Goal: Task Accomplishment & Management: Manage account settings

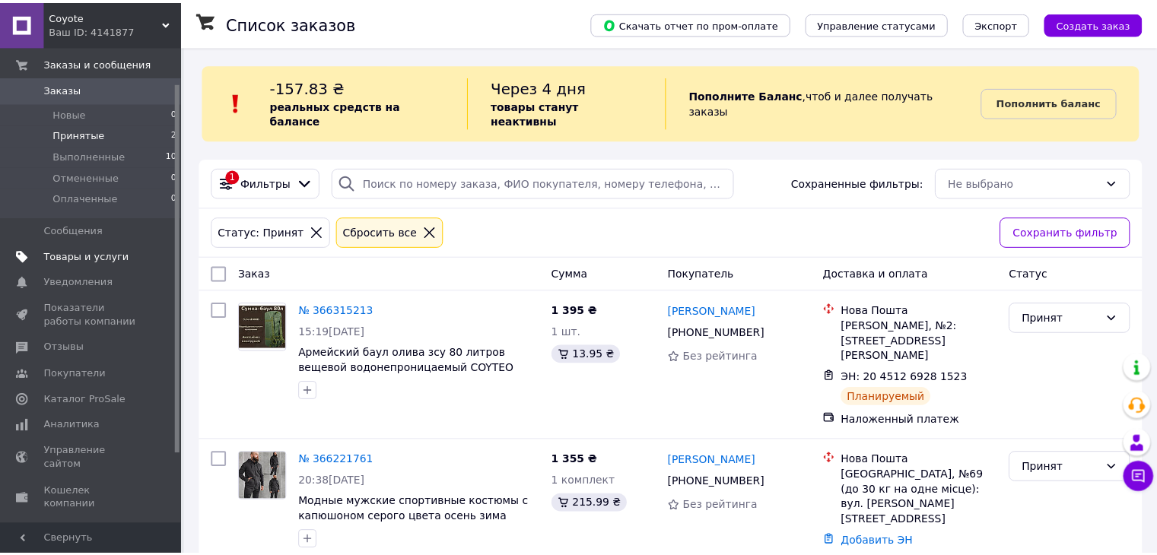
scroll to position [135, 0]
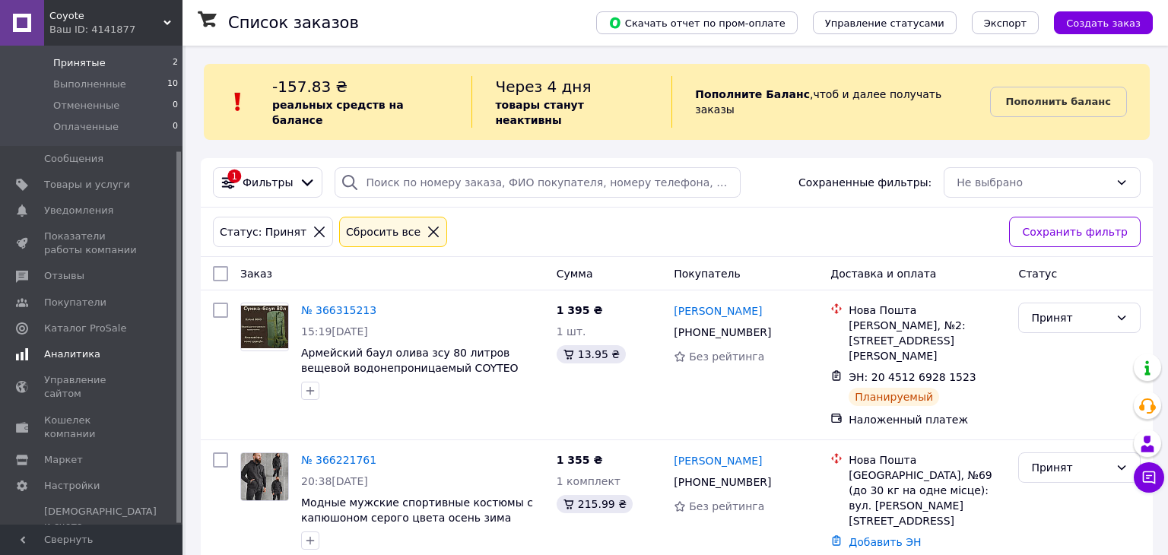
click at [74, 351] on span "Аналитика" at bounding box center [72, 355] width 56 height 14
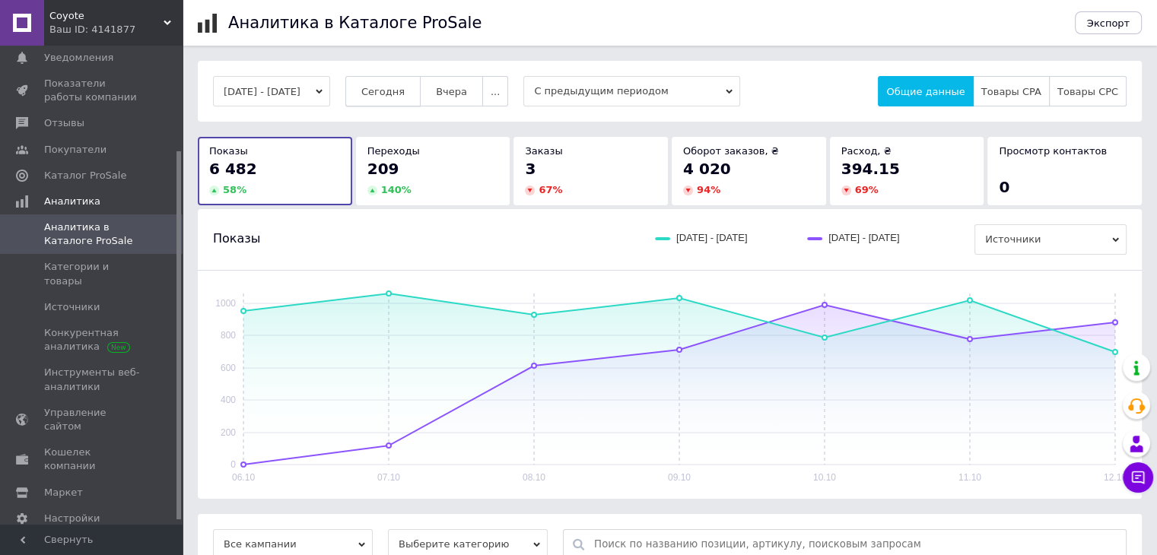
click at [405, 88] on span "Сегодня" at bounding box center [382, 91] width 43 height 11
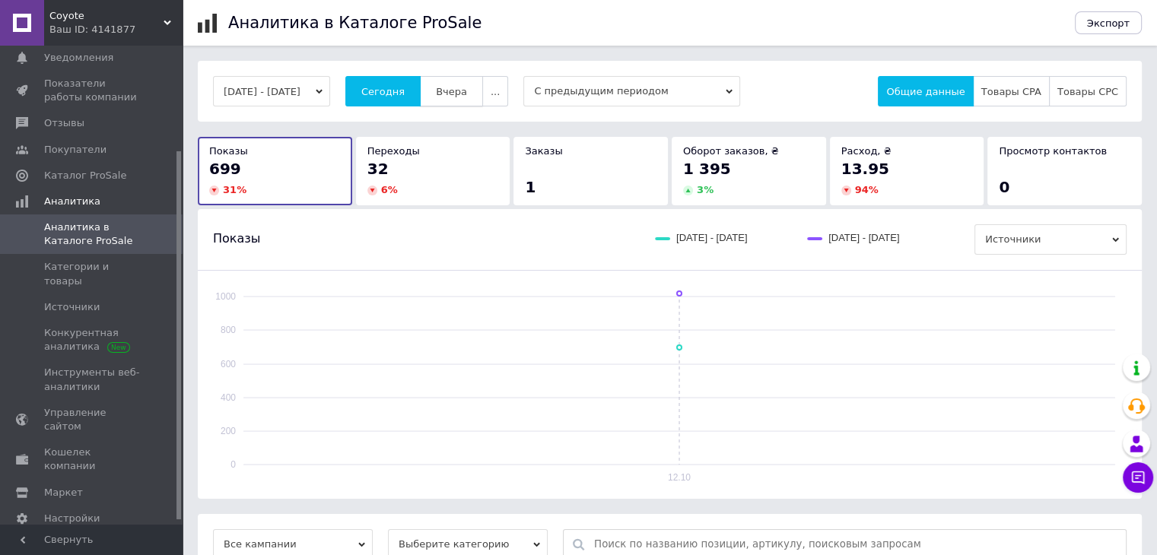
click at [467, 91] on span "Вчера" at bounding box center [451, 91] width 31 height 11
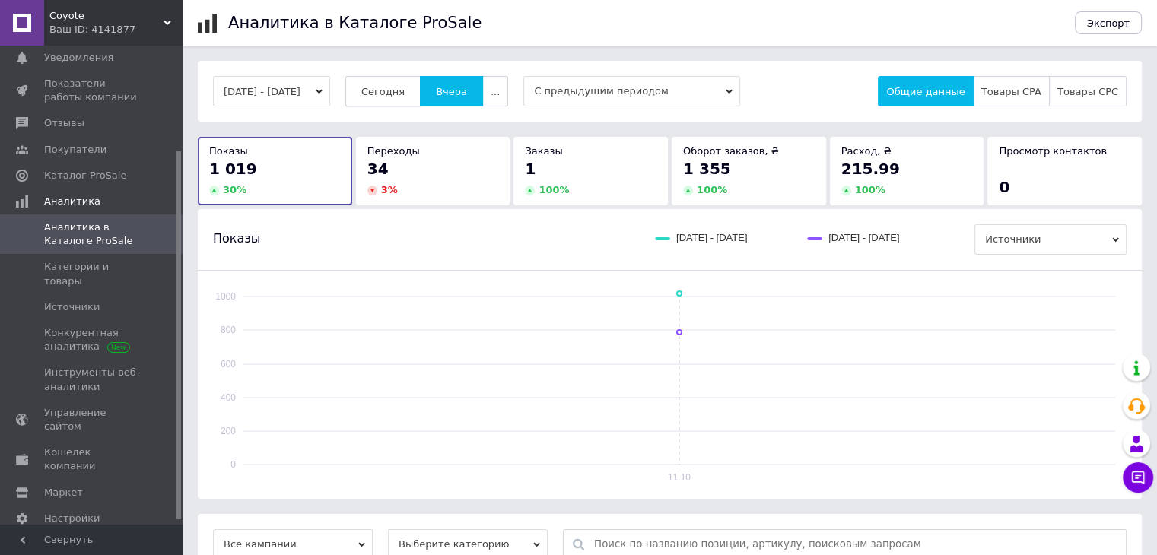
click at [399, 83] on button "Сегодня" at bounding box center [382, 91] width 75 height 30
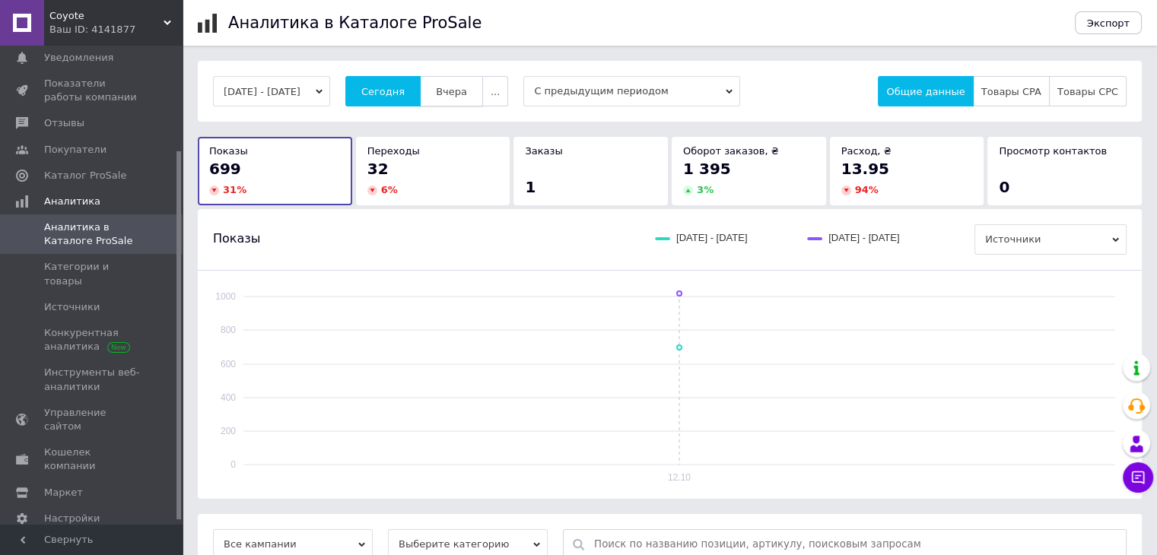
click at [463, 87] on span "Вчера" at bounding box center [451, 91] width 31 height 11
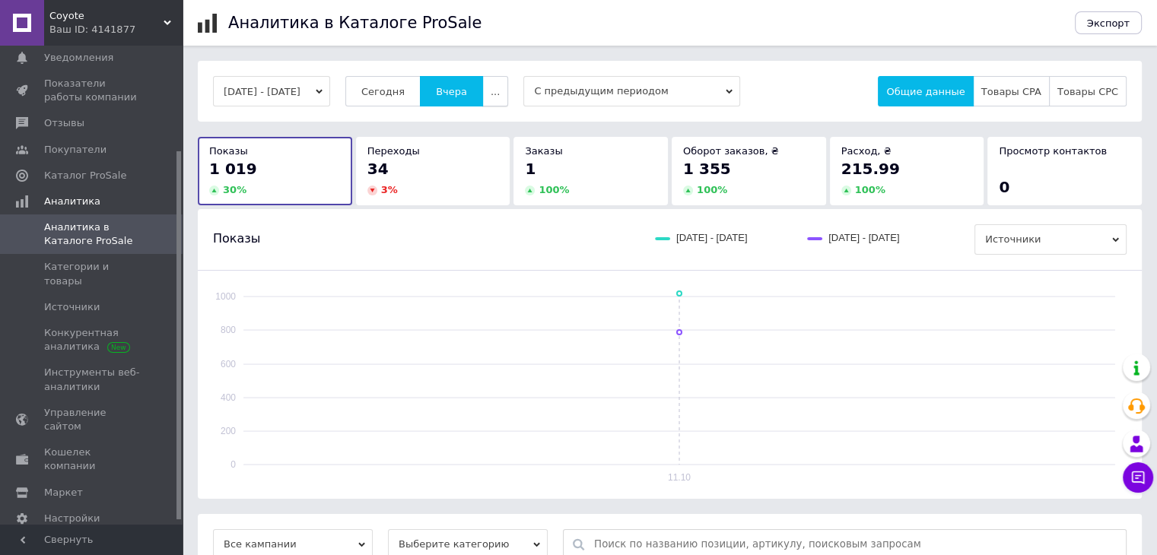
click at [508, 95] on button "..." at bounding box center [495, 91] width 26 height 30
click at [480, 118] on span "Месяц" at bounding box center [463, 121] width 33 height 11
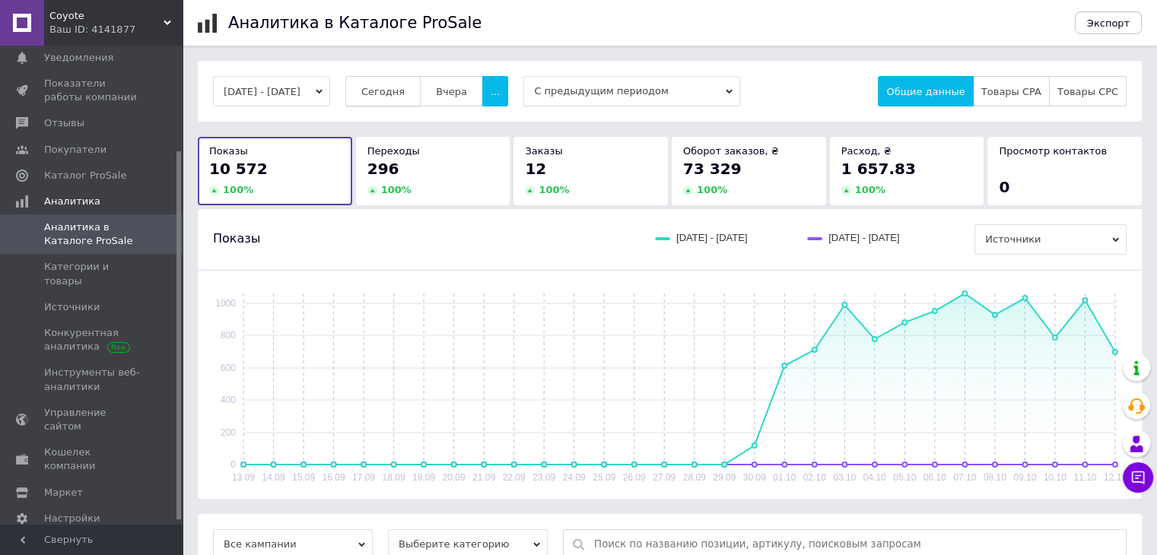
click at [402, 92] on span "Сегодня" at bounding box center [382, 91] width 43 height 11
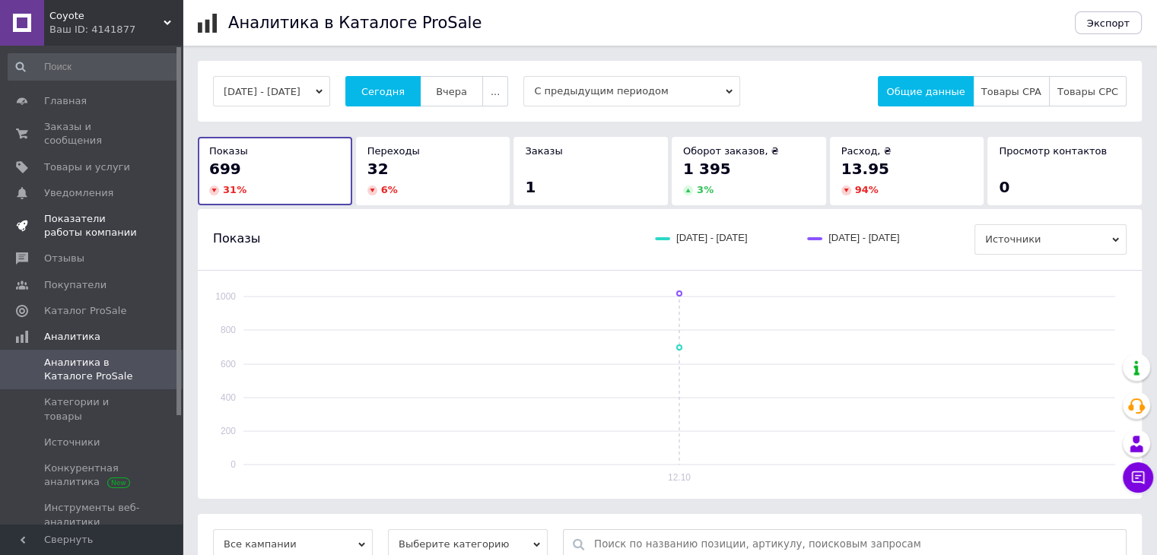
click at [87, 216] on span "Показатели работы компании" at bounding box center [92, 225] width 97 height 27
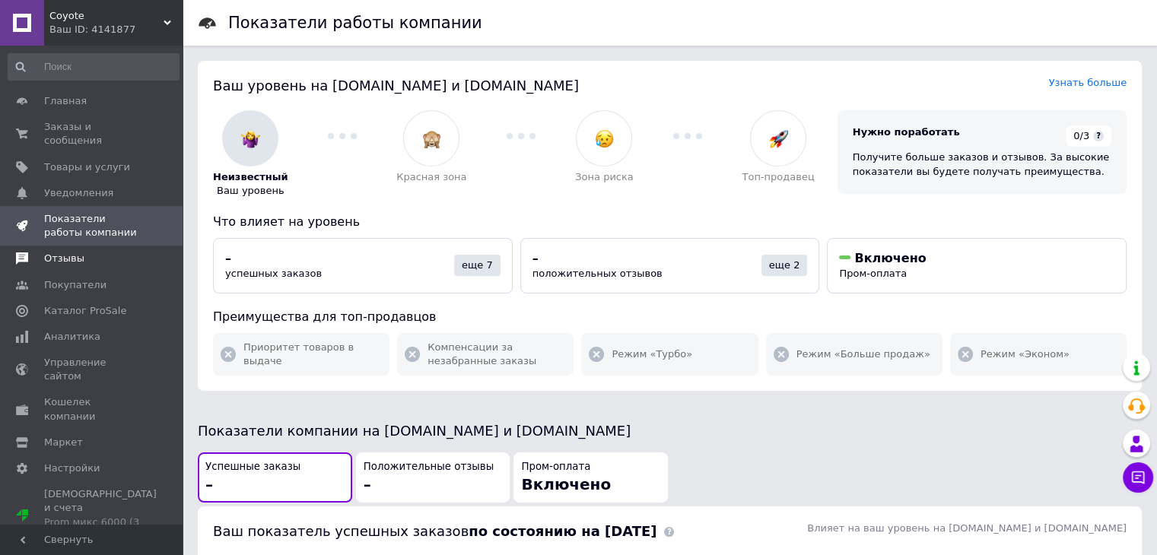
click at [85, 252] on span "Отзывы" at bounding box center [92, 259] width 97 height 14
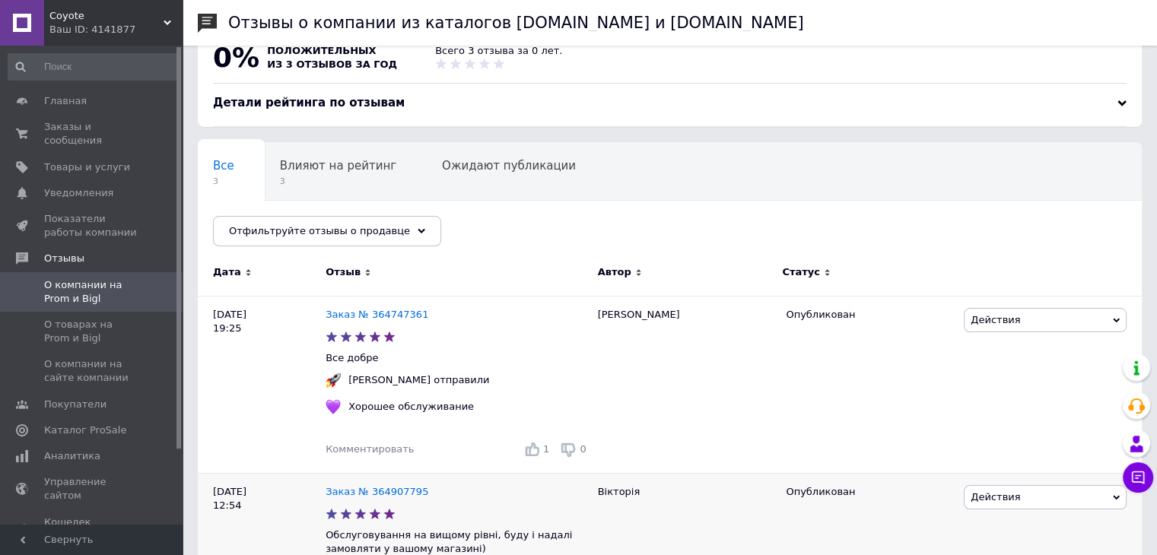
scroll to position [336, 0]
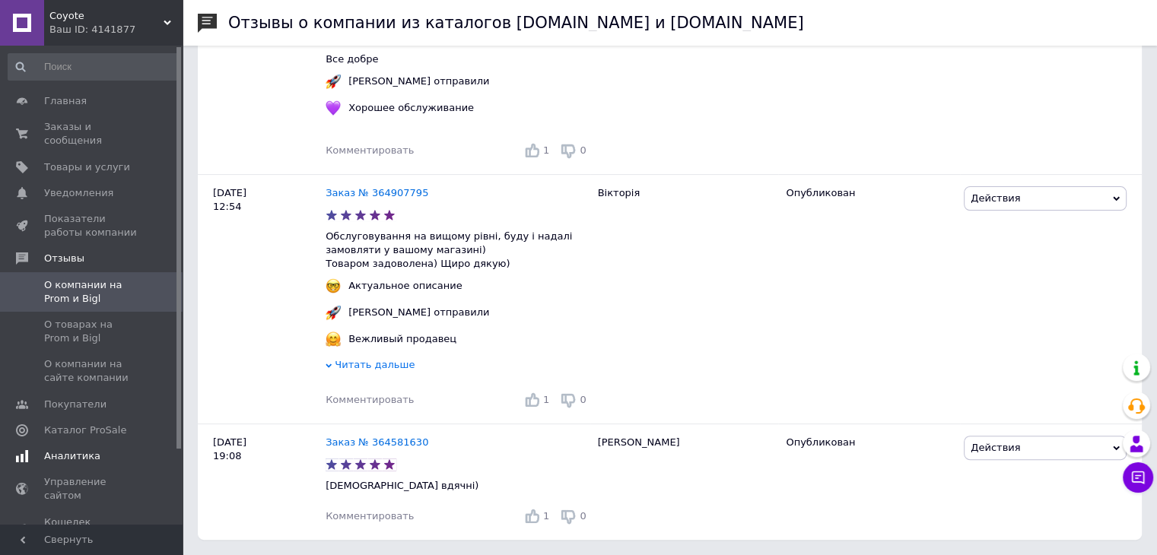
click at [87, 450] on span "Аналитика" at bounding box center [72, 457] width 56 height 14
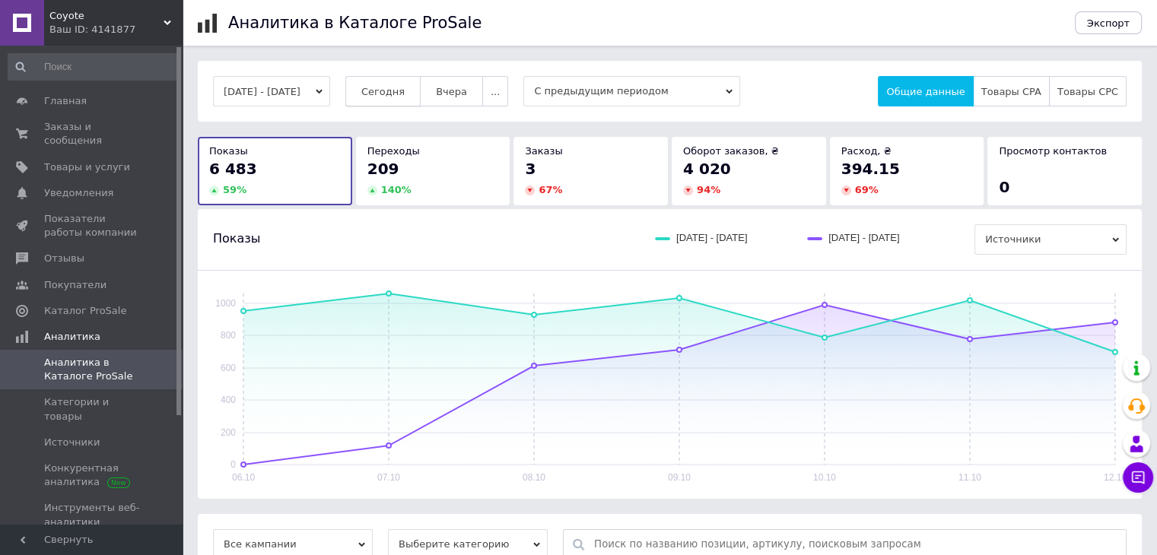
click at [395, 92] on span "Сегодня" at bounding box center [382, 91] width 43 height 11
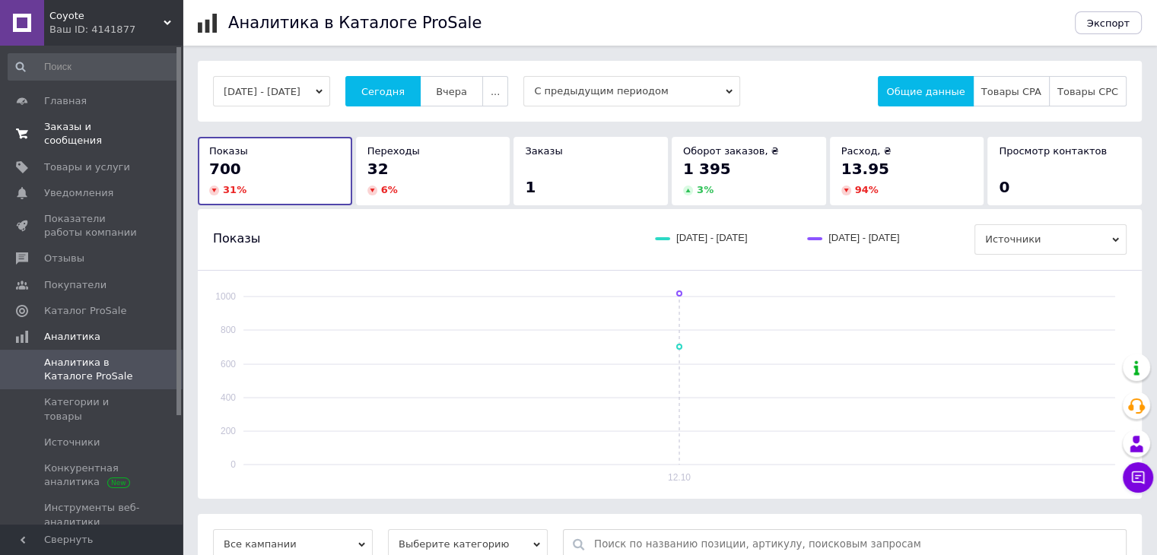
click at [67, 125] on span "Заказы и сообщения" at bounding box center [92, 133] width 97 height 27
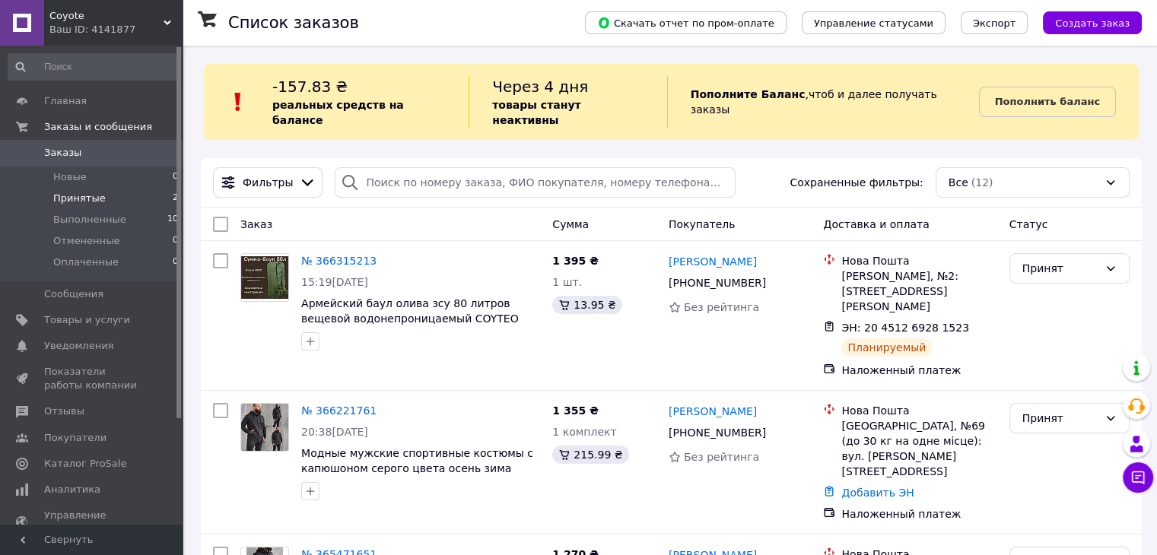
click at [74, 199] on span "Принятые" at bounding box center [79, 199] width 52 height 14
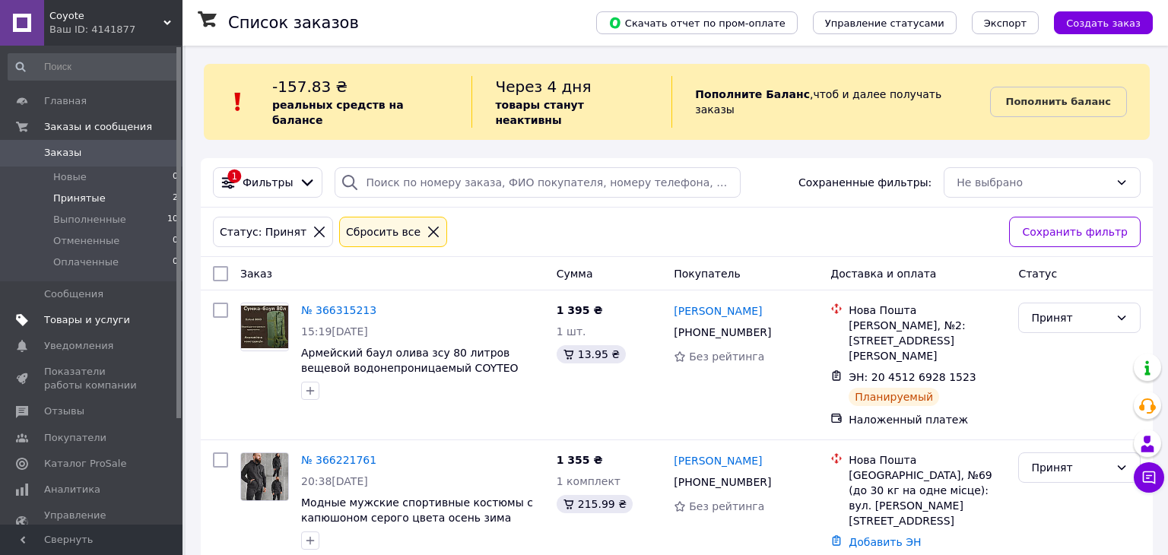
click at [78, 322] on span "Товары и услуги" at bounding box center [87, 320] width 86 height 14
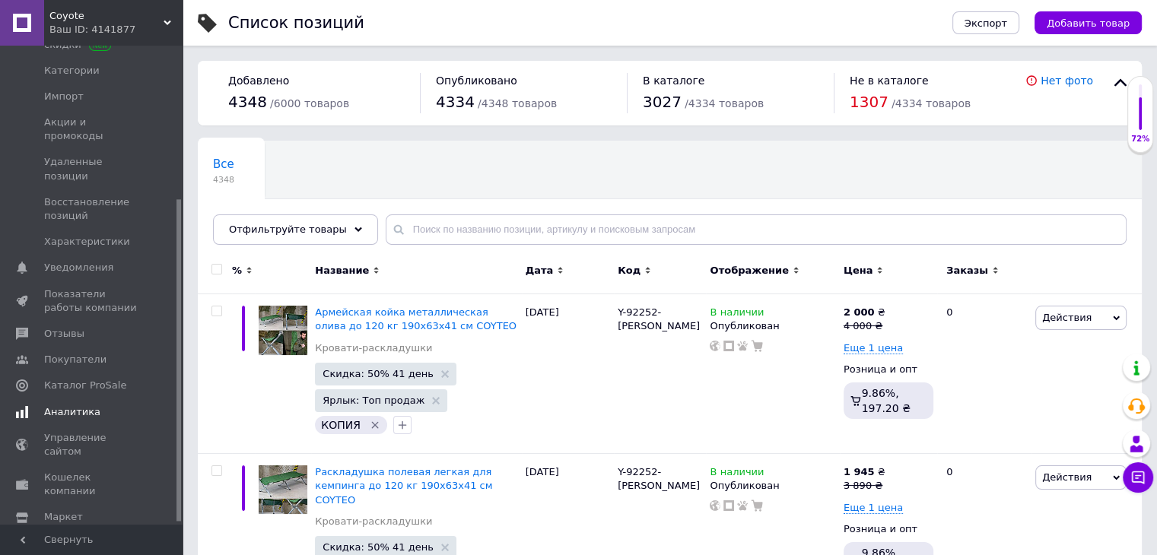
click at [70, 405] on span "Аналитика" at bounding box center [72, 412] width 56 height 14
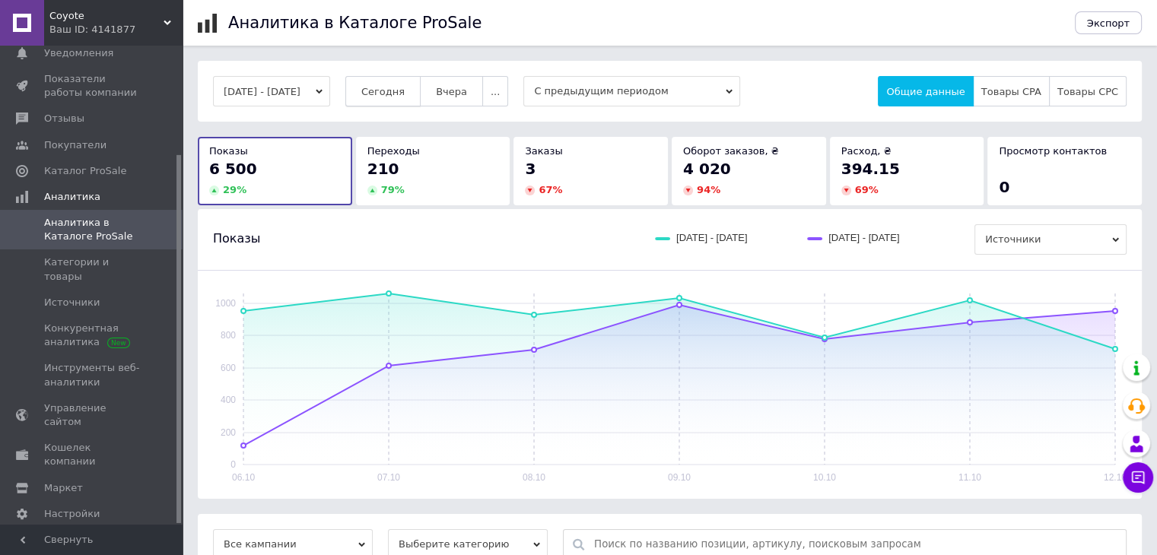
click at [396, 87] on span "Сегодня" at bounding box center [382, 91] width 43 height 11
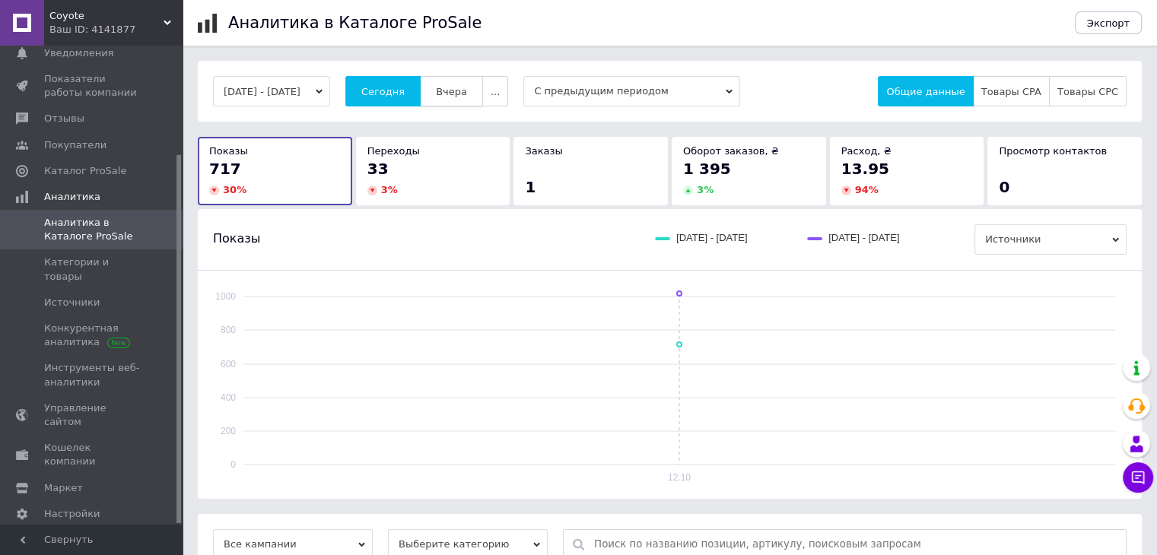
click at [467, 94] on span "Вчера" at bounding box center [451, 91] width 31 height 11
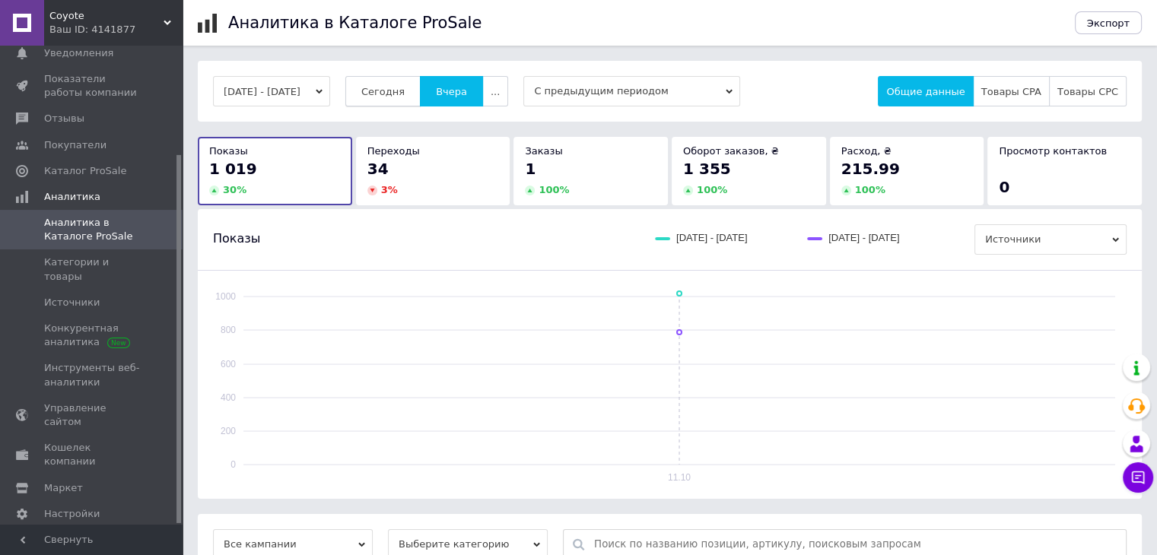
click at [405, 87] on span "Сегодня" at bounding box center [382, 91] width 43 height 11
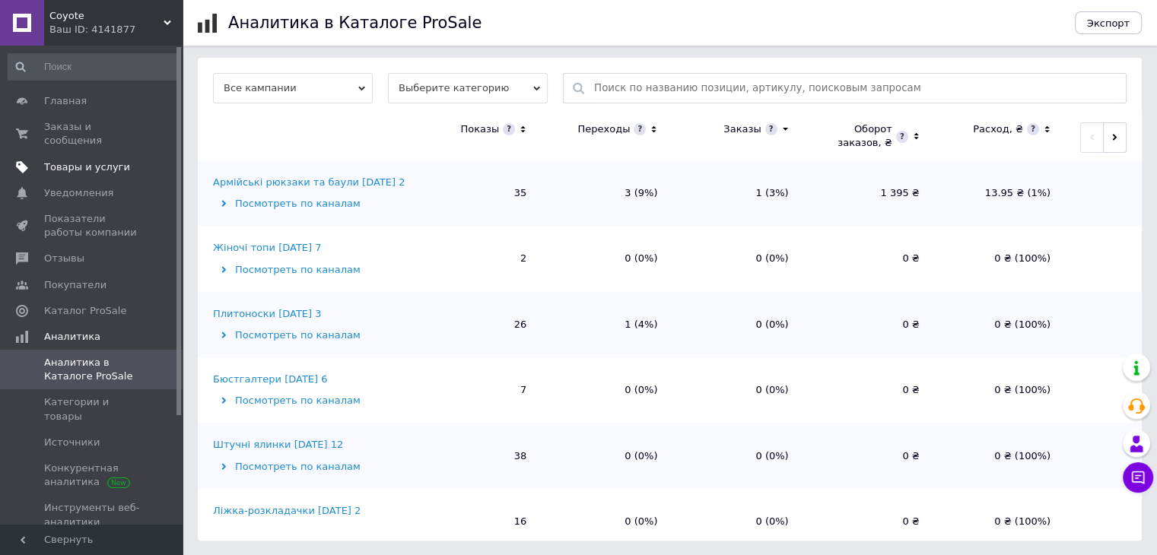
click at [102, 160] on span "Товары и услуги" at bounding box center [87, 167] width 86 height 14
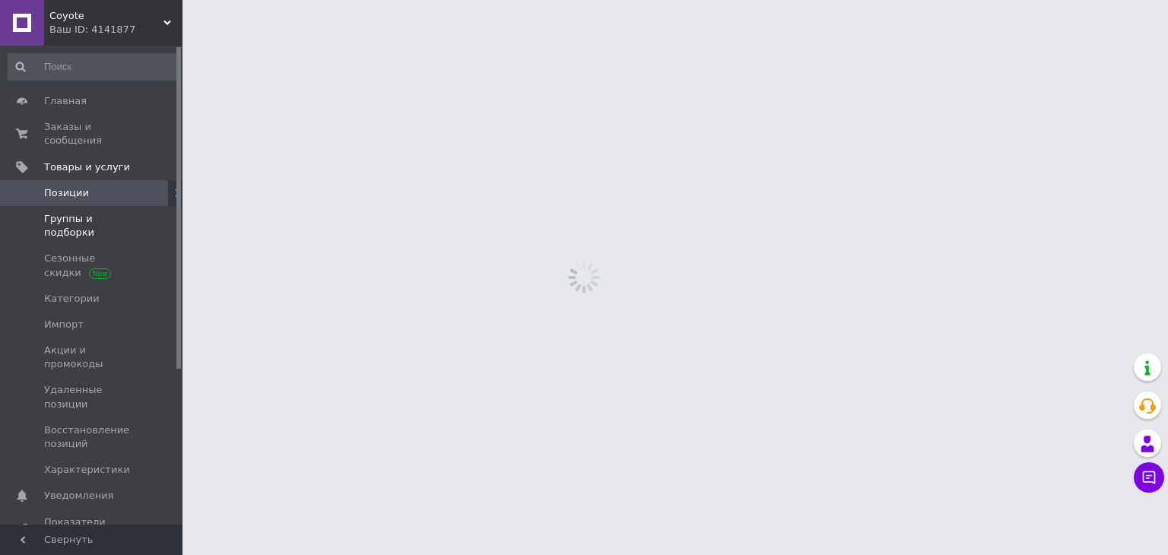
click at [111, 212] on span "Группы и подборки" at bounding box center [92, 225] width 97 height 27
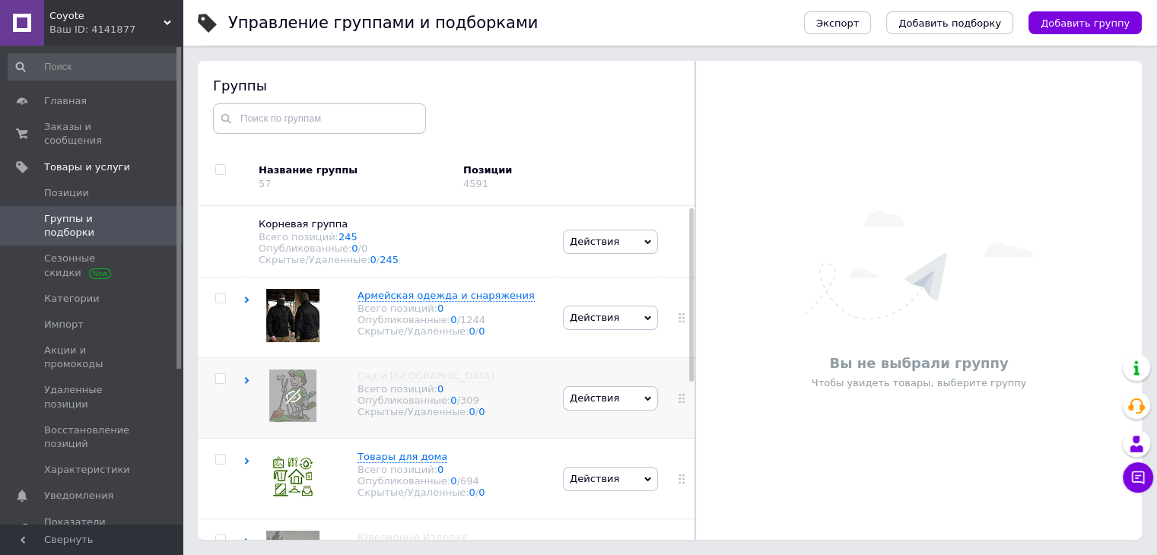
scroll to position [228, 0]
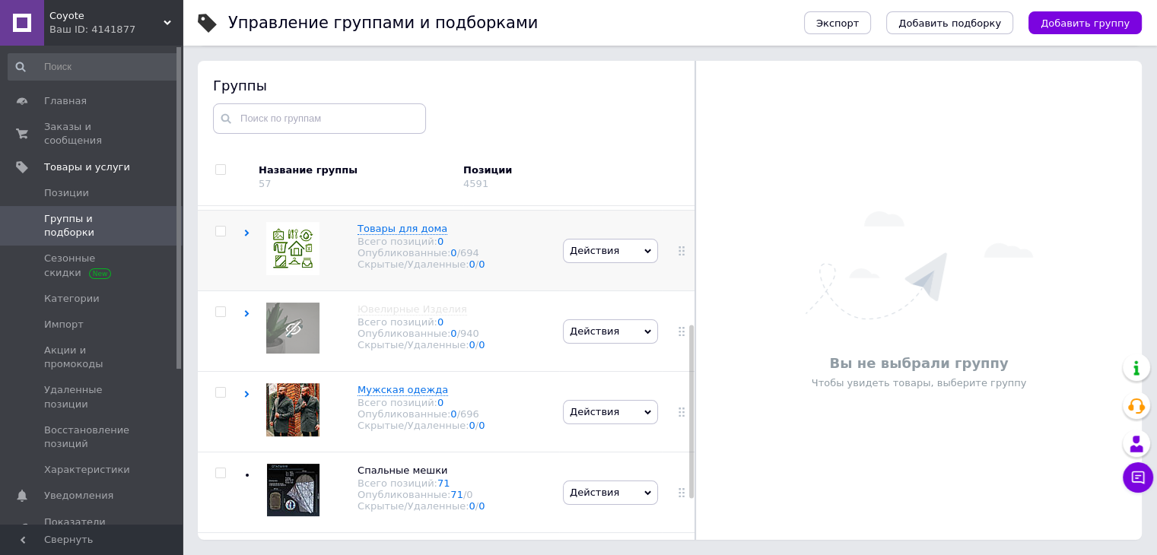
click at [515, 265] on div "Товары для дома Всего позиций: 0 Опубликованные: 0 / 694 Скрытые/Удаленные: 0 /…" at bounding box center [401, 251] width 316 height 81
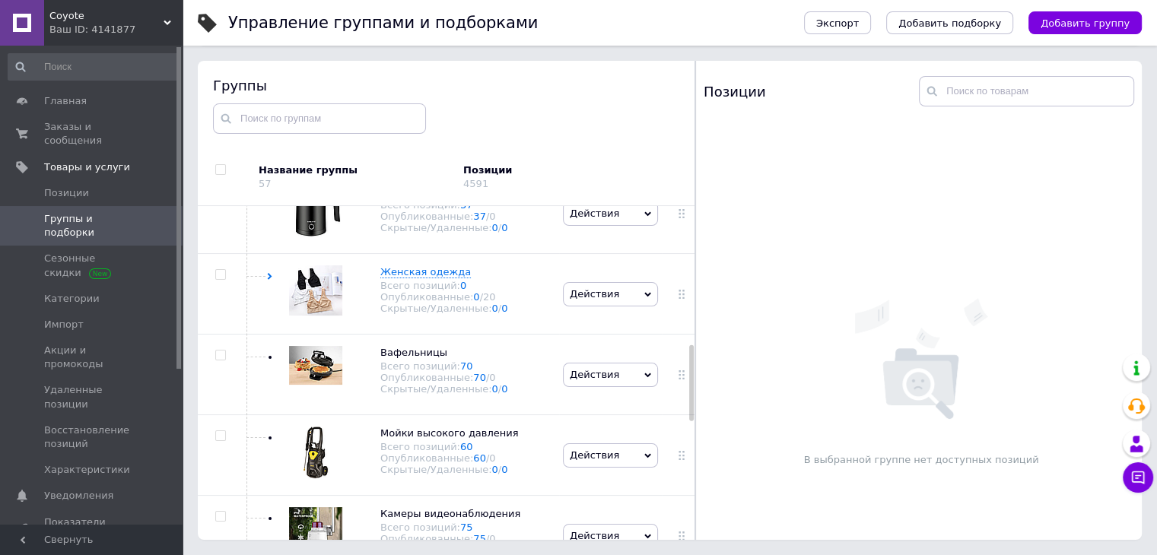
scroll to position [685, 0]
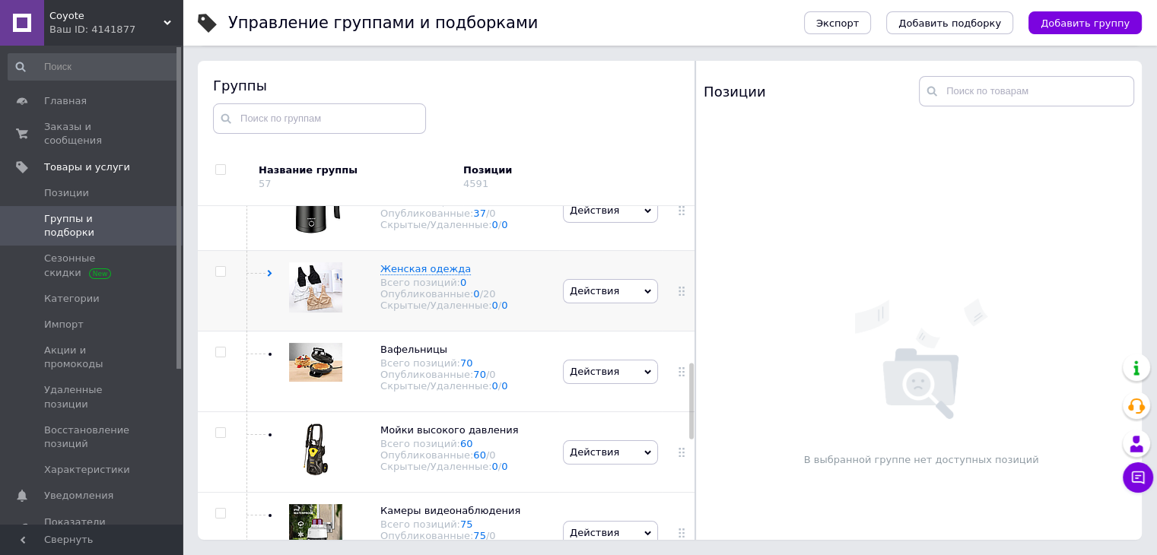
click at [511, 297] on div "Женская одежда Всего позиций: 0 Опубликованные: 0 / 20 Скрытые/Удаленные: 0 / 0" at bounding box center [401, 291] width 316 height 81
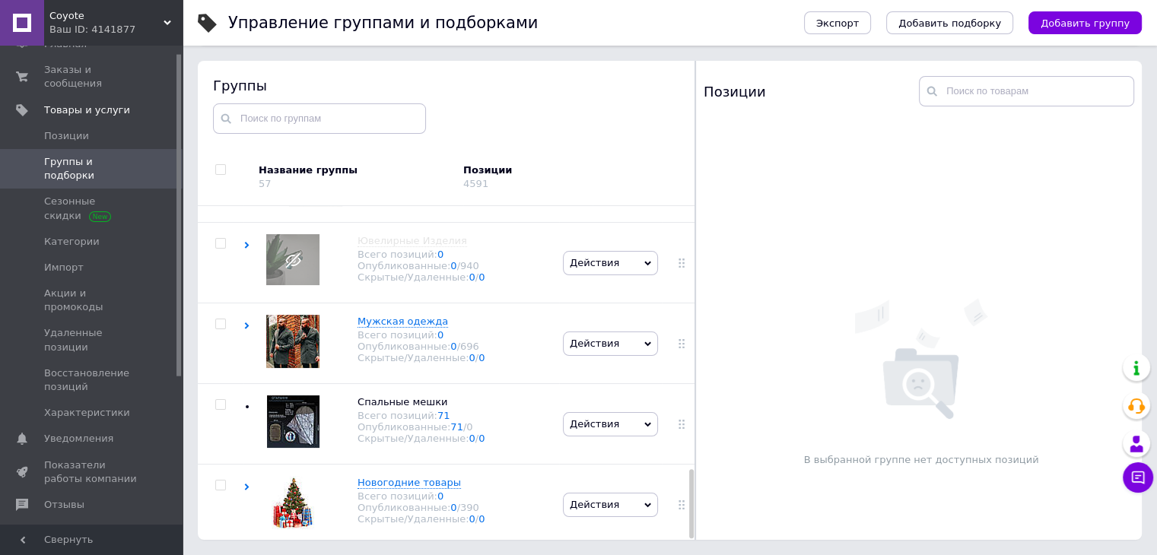
scroll to position [228, 0]
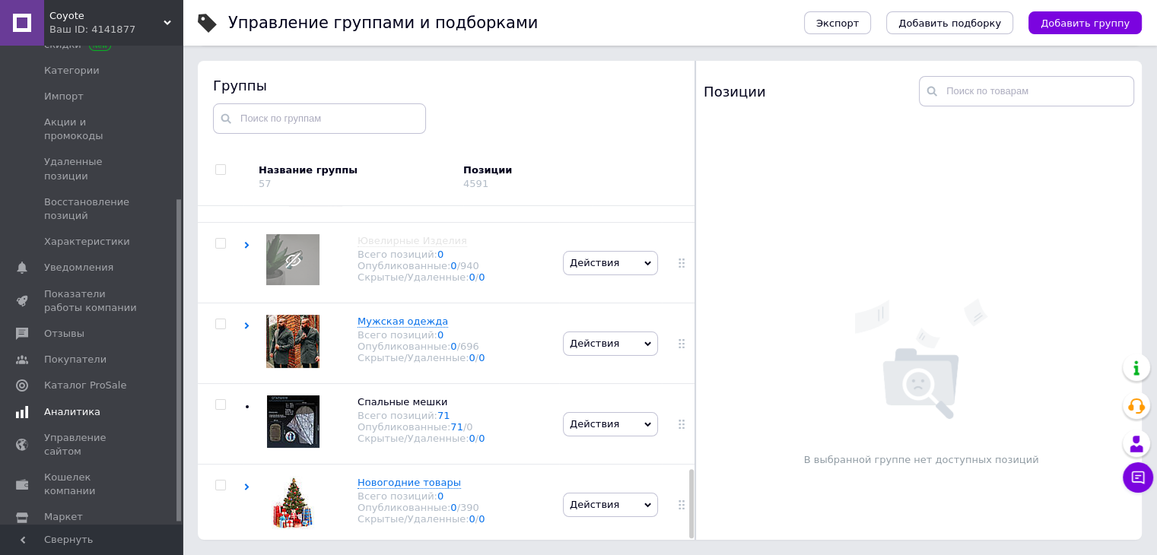
click at [85, 405] on span "Аналитика" at bounding box center [72, 412] width 56 height 14
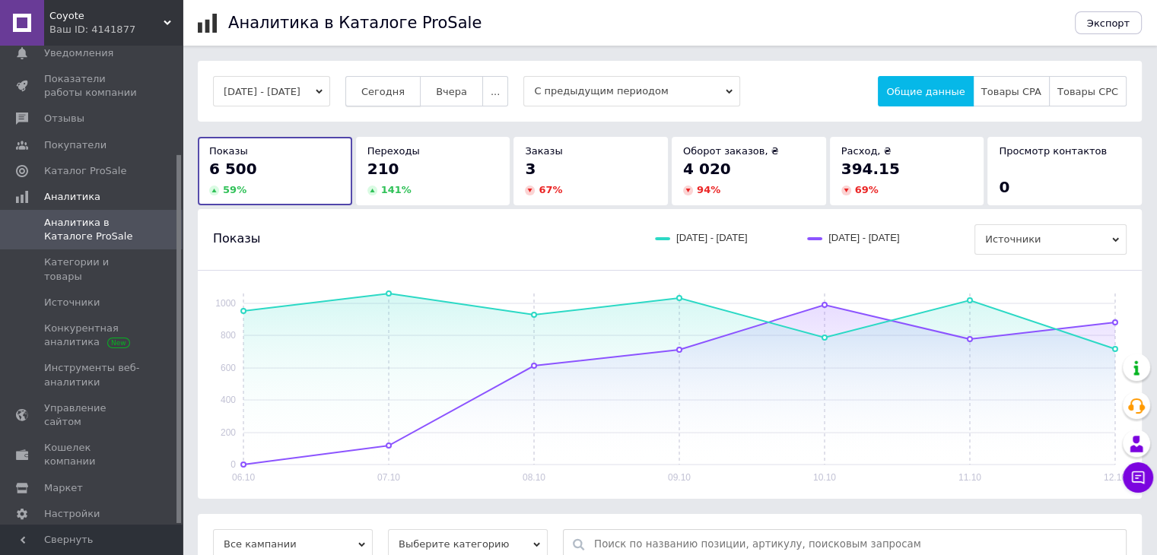
click at [397, 90] on span "Сегодня" at bounding box center [382, 91] width 43 height 11
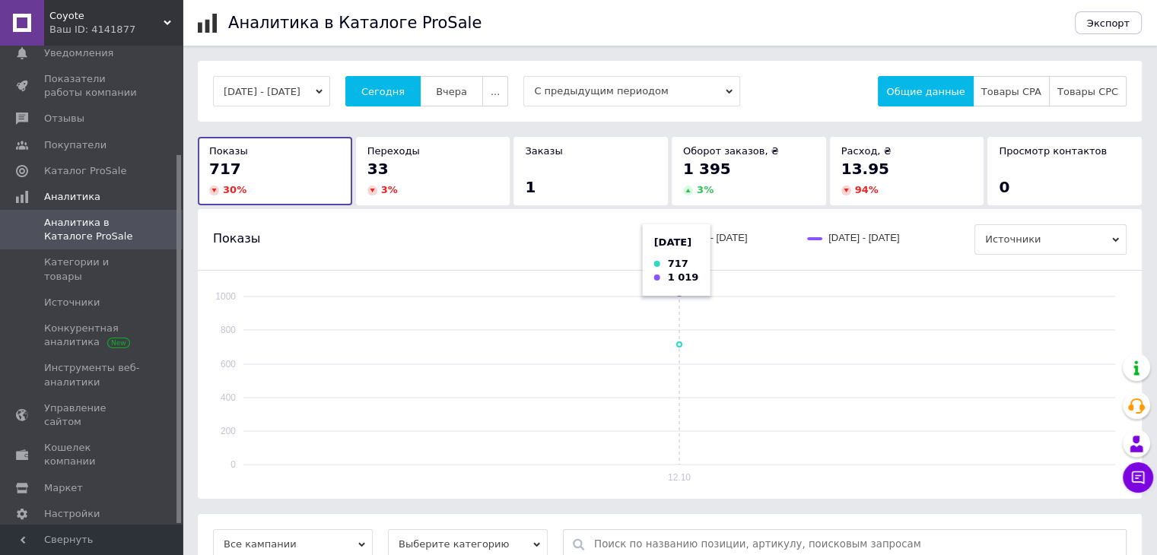
scroll to position [380, 0]
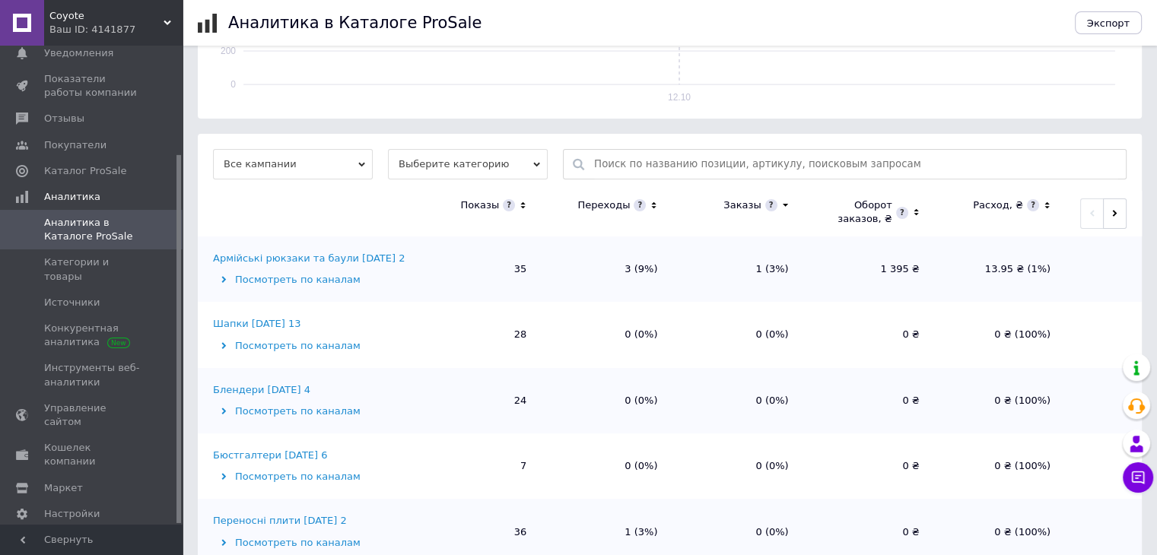
click at [654, 201] on icon at bounding box center [654, 205] width 10 height 13
click at [651, 205] on icon at bounding box center [653, 205] width 5 height 3
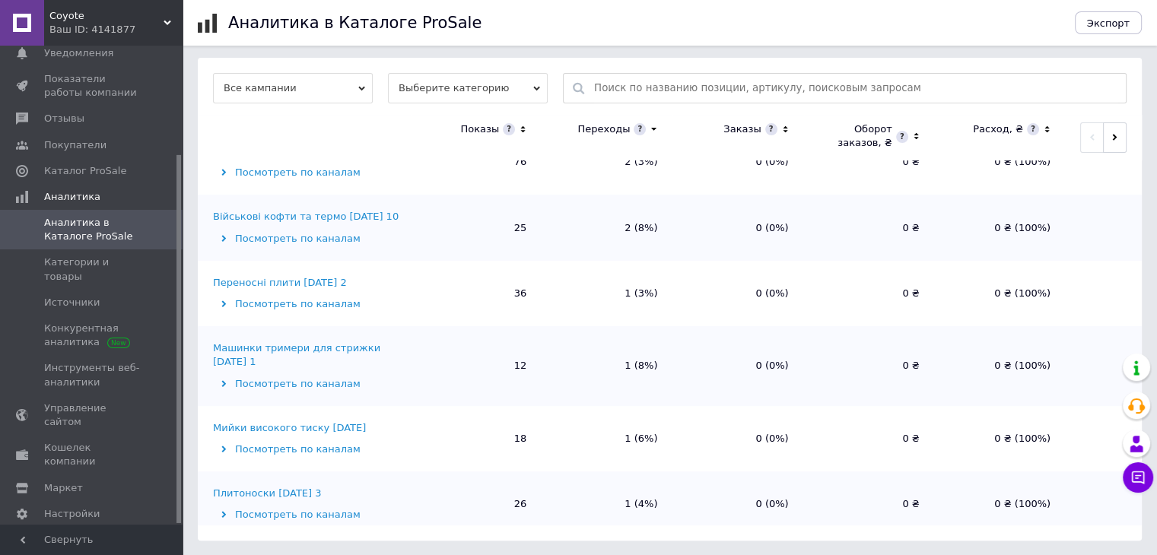
scroll to position [304, 0]
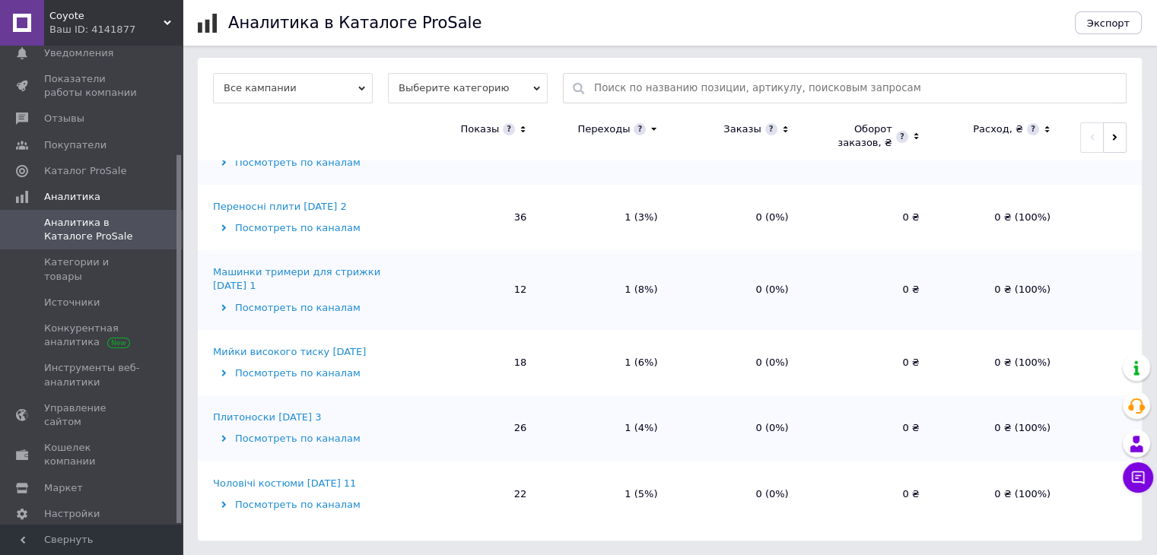
click at [338, 269] on div "Машинки тримери для стрижки 02.10.2025 1" at bounding box center [310, 278] width 194 height 27
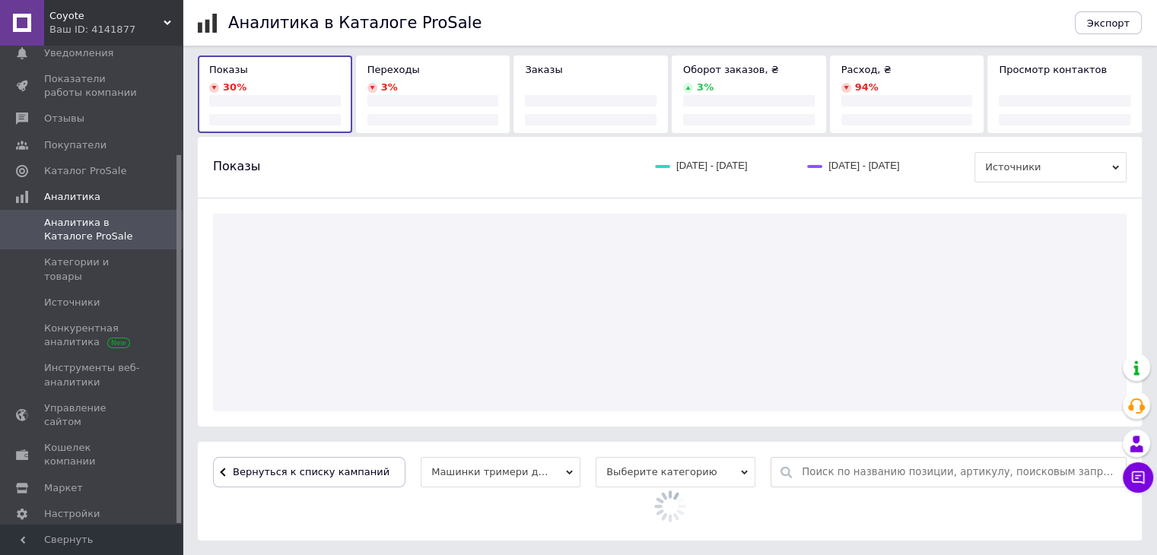
scroll to position [237, 0]
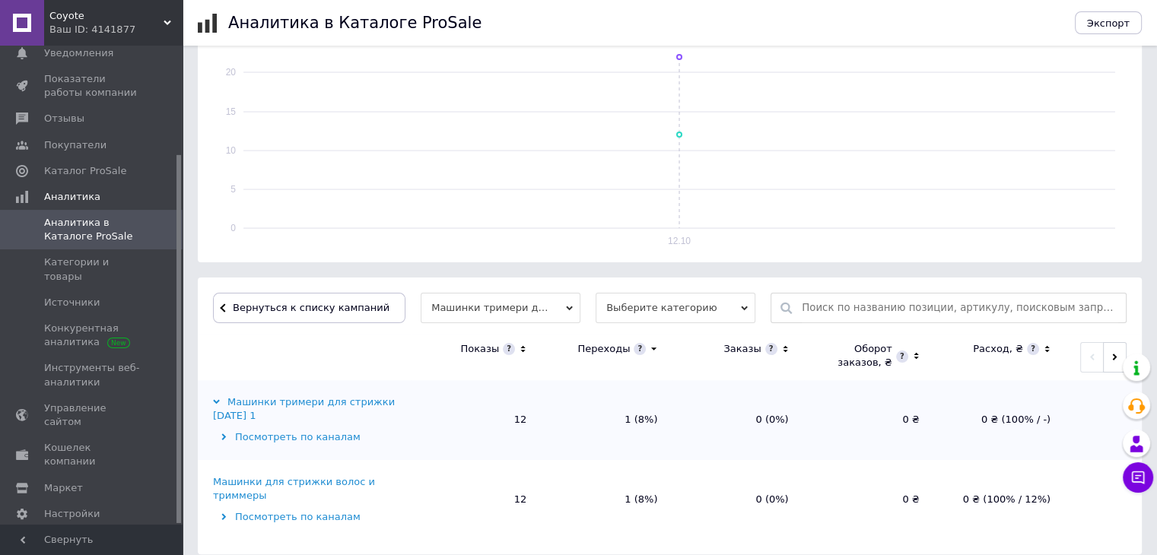
click at [318, 480] on div "Машинки для стрижки волос и триммеры" at bounding box center [310, 488] width 194 height 27
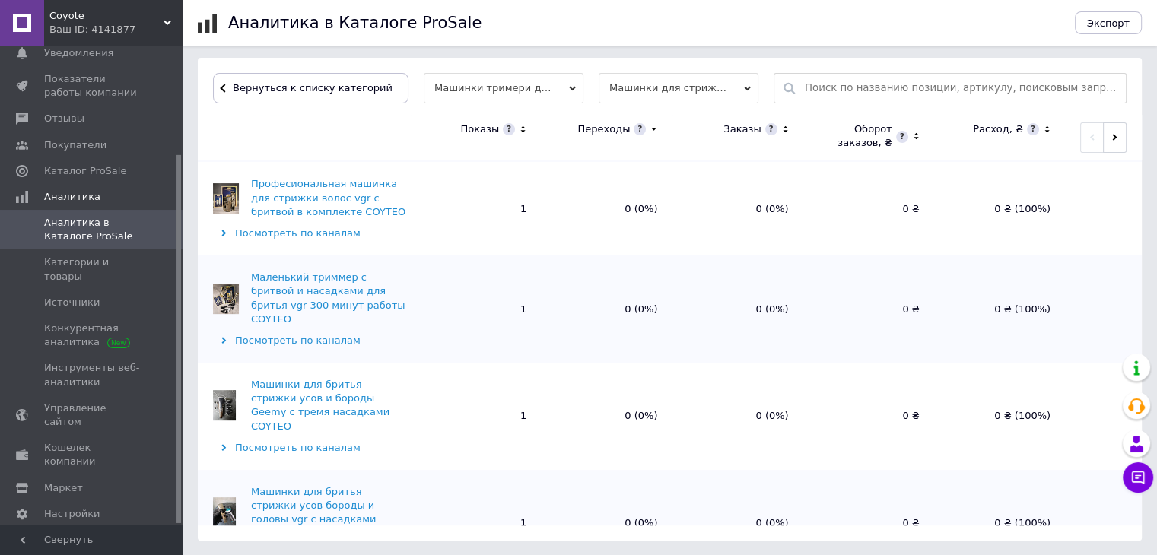
scroll to position [380, 0]
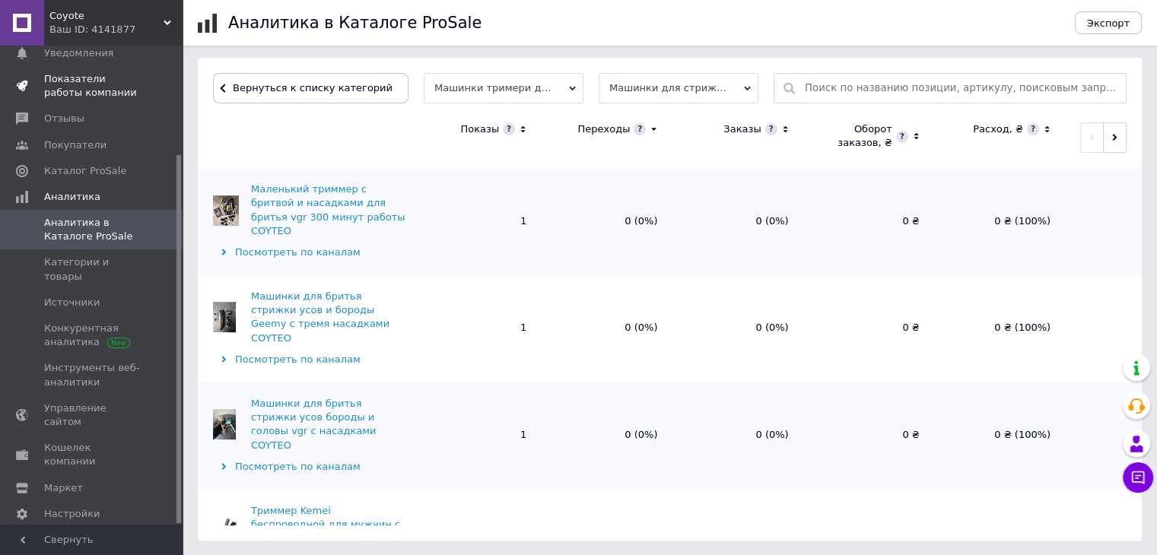
click at [66, 112] on span "Отзывы" at bounding box center [64, 119] width 40 height 14
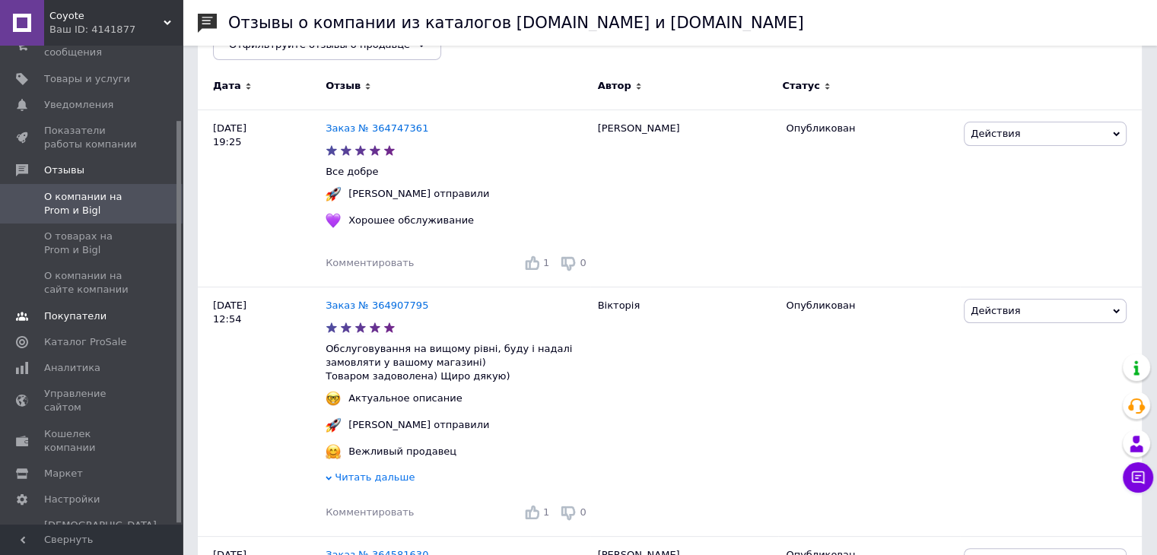
scroll to position [152, 0]
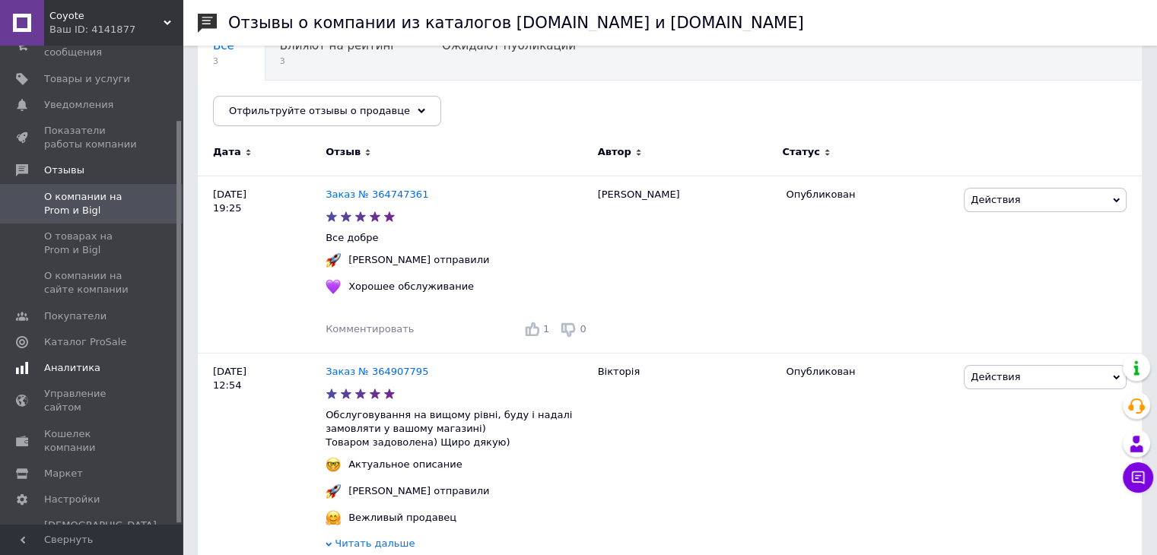
click at [56, 361] on span "Аналитика" at bounding box center [72, 368] width 56 height 14
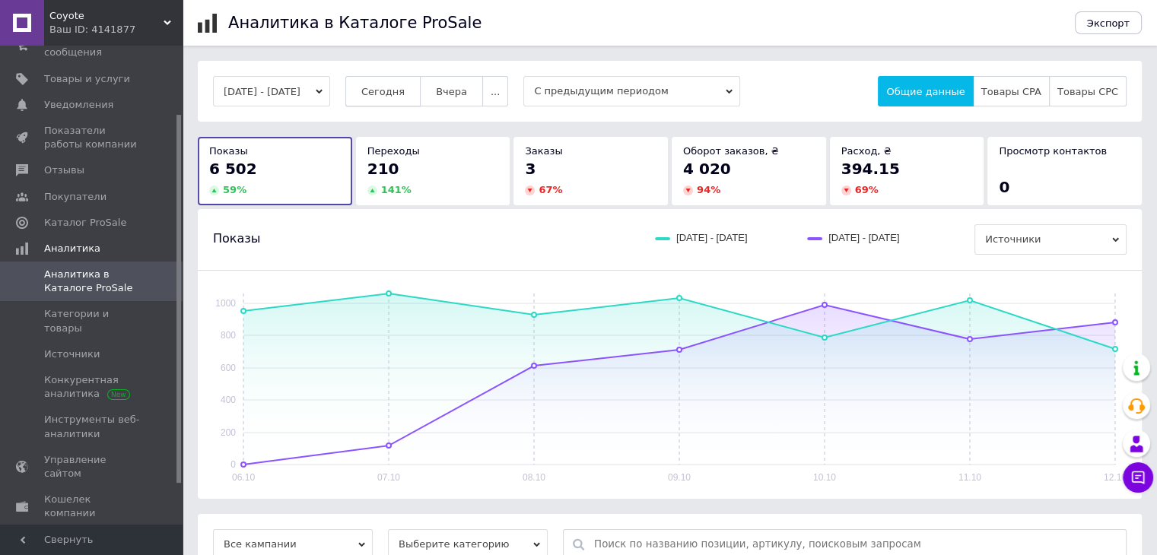
click at [410, 99] on button "Сегодня" at bounding box center [382, 91] width 75 height 30
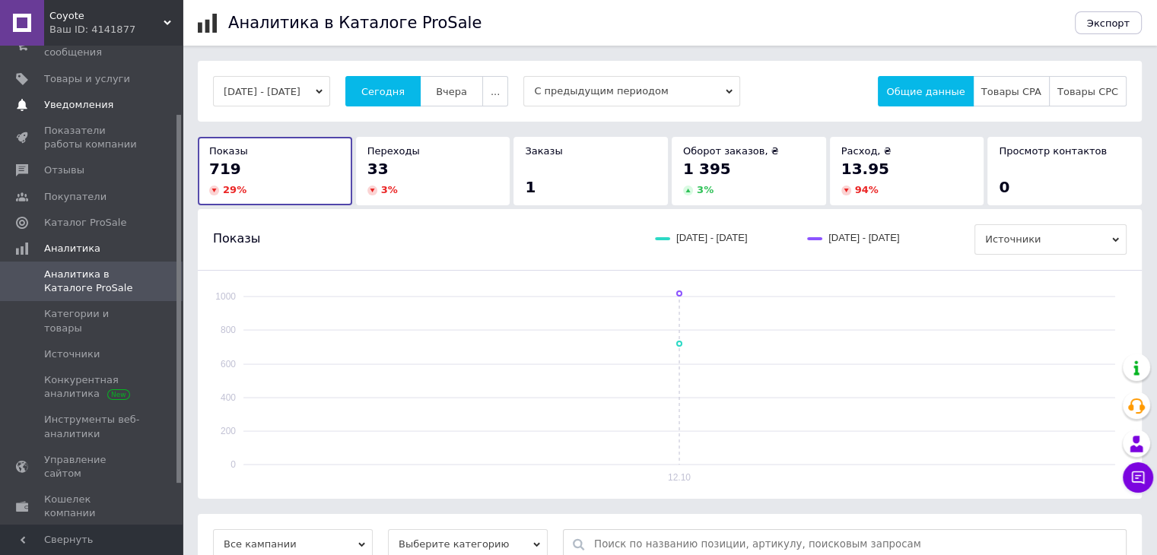
click at [94, 98] on span "Уведомления" at bounding box center [78, 105] width 69 height 14
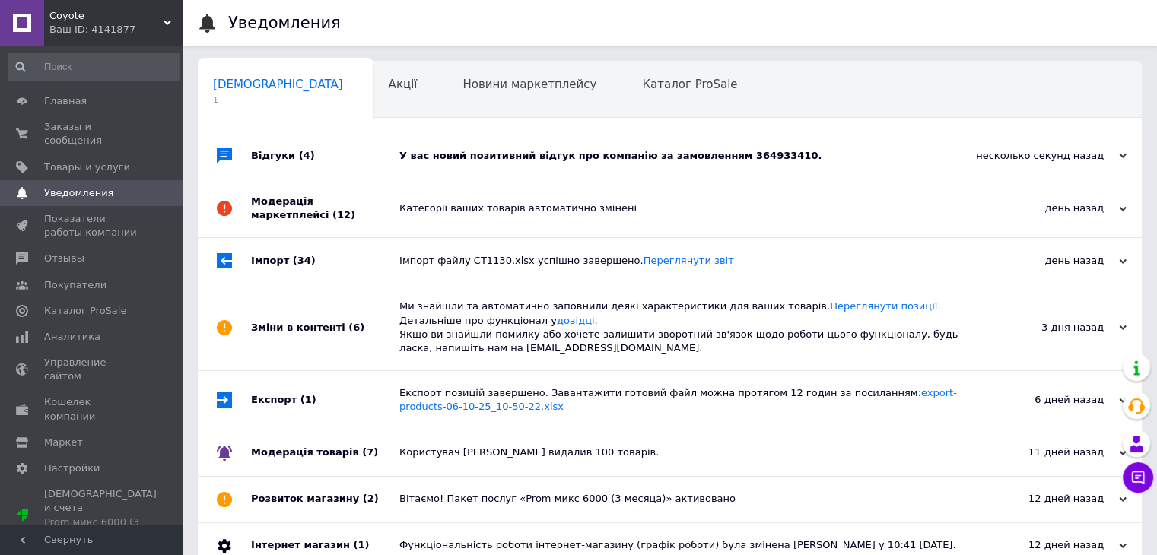
click at [806, 152] on div "У вас новий позитивний відгук про компанію за замовленням 364933410." at bounding box center [686, 156] width 575 height 14
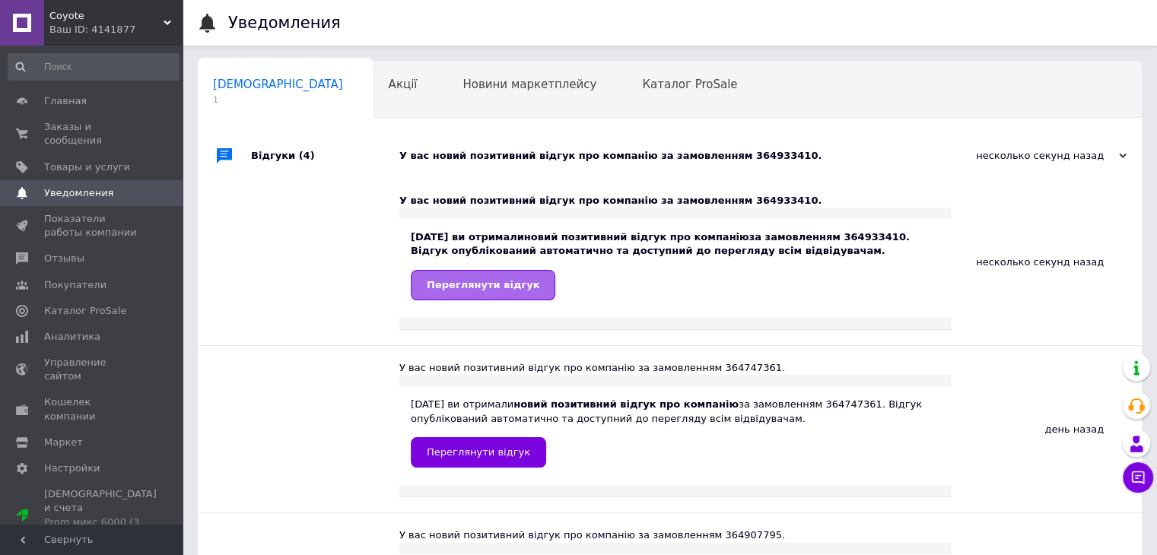
click at [502, 281] on span "Переглянути відгук" at bounding box center [483, 284] width 113 height 11
click at [87, 252] on link "Отзывы" at bounding box center [93, 259] width 187 height 26
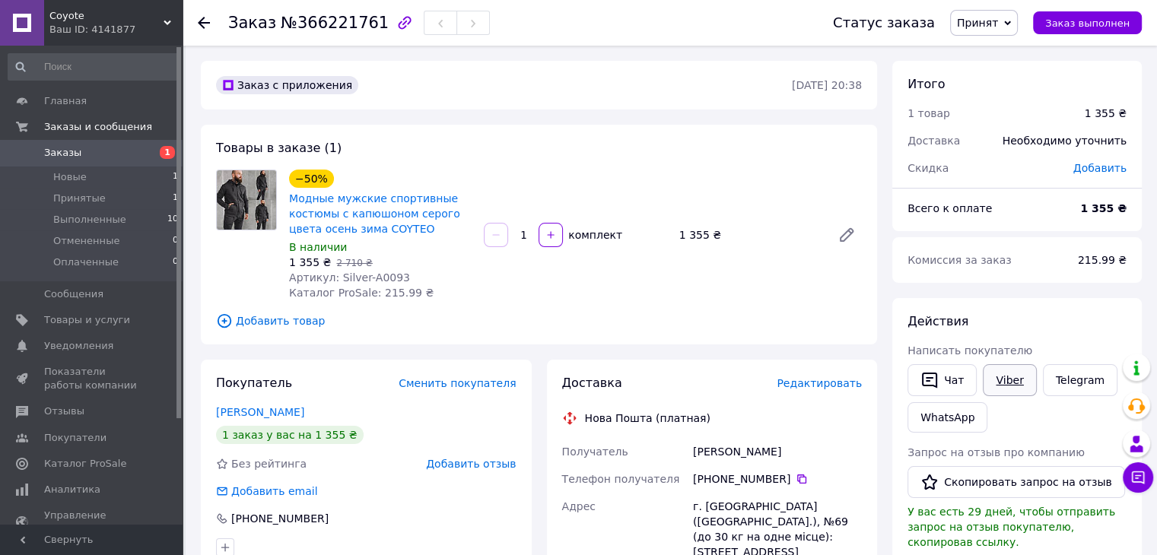
click at [1007, 380] on link "Viber" at bounding box center [1009, 380] width 53 height 32
